Goal: Task Accomplishment & Management: Complete application form

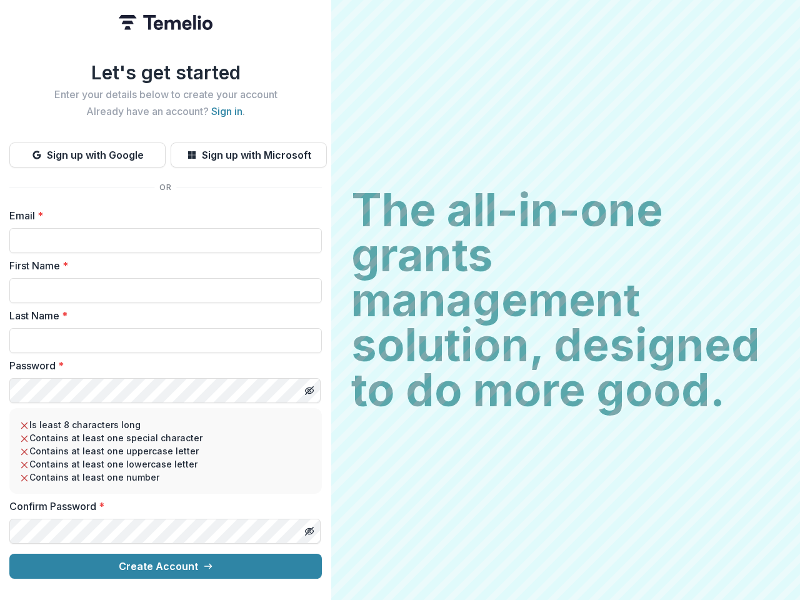
click at [400, 300] on h2 "The all-in-one grants management solution, designed to do more good." at bounding box center [565, 299] width 428 height 225
click at [87, 150] on button "Sign up with Google" at bounding box center [87, 154] width 156 height 25
click at [248, 150] on button "Sign up with Microsoft" at bounding box center [249, 154] width 156 height 25
click at [309, 387] on line "Toggle password visibility" at bounding box center [308, 390] width 7 height 7
click at [309, 527] on line "Toggle password visibility" at bounding box center [308, 530] width 7 height 7
